Goal: Transaction & Acquisition: Purchase product/service

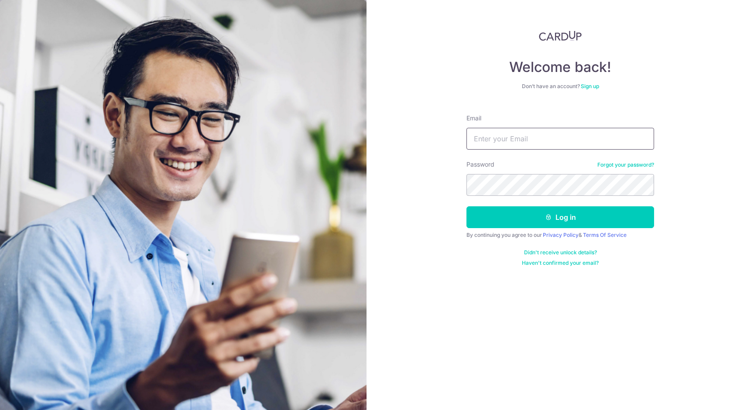
type input "ryancwsw@yahoo.com"
click at [560, 217] on button "Log in" at bounding box center [560, 217] width 188 height 22
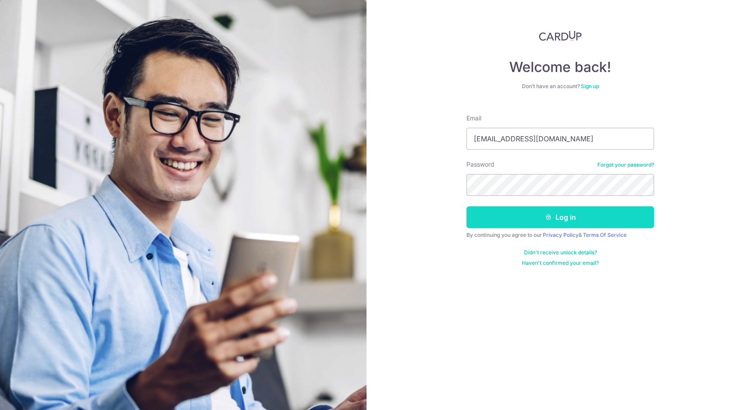
click at [508, 220] on button "Log in" at bounding box center [560, 217] width 188 height 22
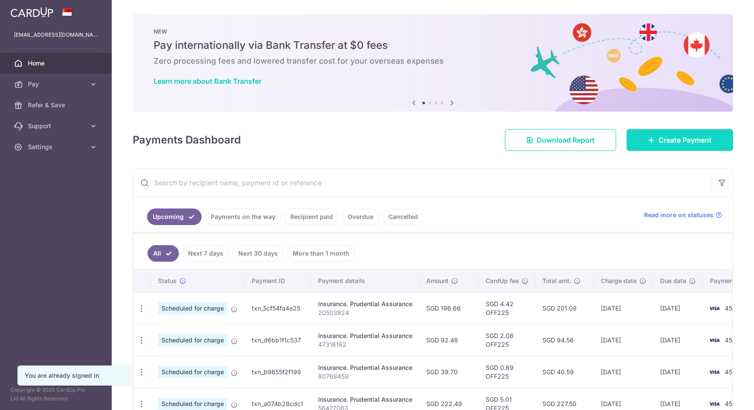
click at [677, 139] on span "Create Payment" at bounding box center [684, 140] width 53 height 10
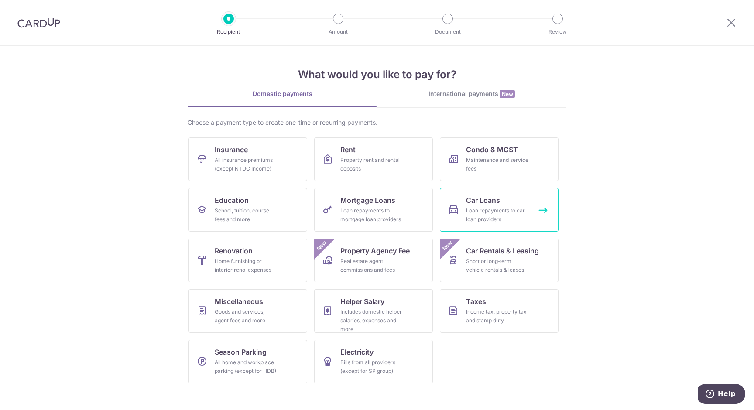
click at [494, 218] on div "Loan repayments to car loan providers" at bounding box center [497, 214] width 63 height 17
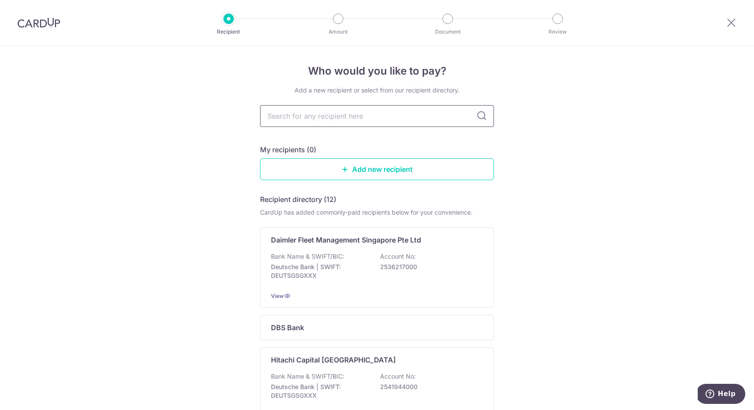
click at [417, 115] on input "text" at bounding box center [377, 116] width 234 height 22
type input "maybank"
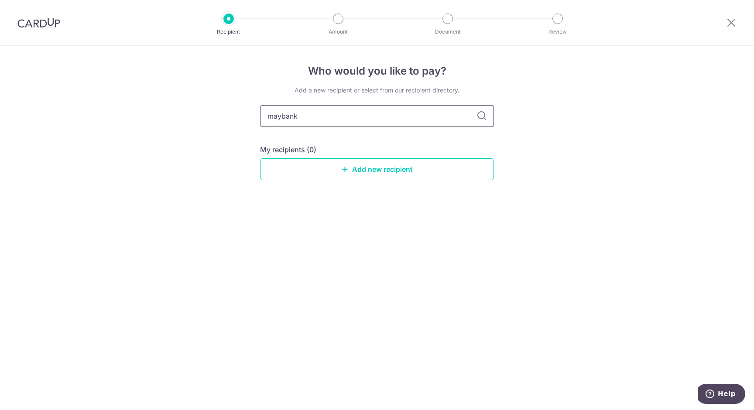
drag, startPoint x: 417, startPoint y: 115, endPoint x: 312, endPoint y: 120, distance: 105.7
click at [312, 120] on input "maybank" at bounding box center [377, 116] width 234 height 22
type input "may"
click at [330, 116] on input "may" at bounding box center [377, 116] width 234 height 22
click at [500, 130] on div "Who would you like to pay? Add a new recipient or select from our recipient dir…" at bounding box center [377, 228] width 754 height 364
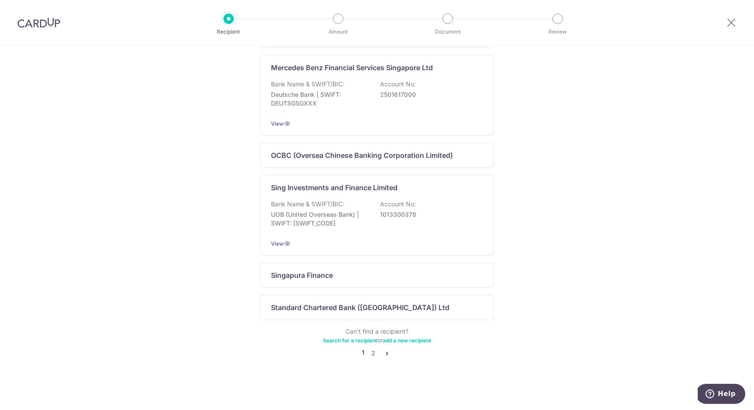
scroll to position [500, 0]
click at [376, 353] on link "2" at bounding box center [373, 353] width 10 height 10
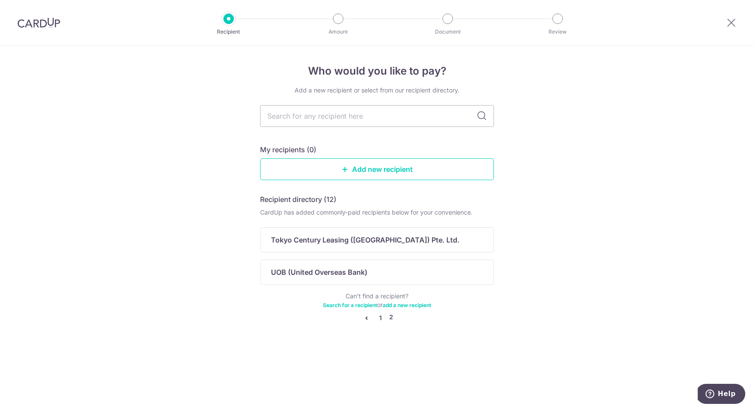
click at [382, 318] on link "1" at bounding box center [380, 318] width 10 height 10
